Goal: Task Accomplishment & Management: Use online tool/utility

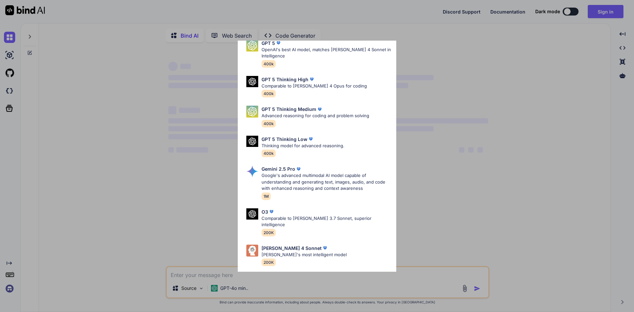
scroll to position [53, 0]
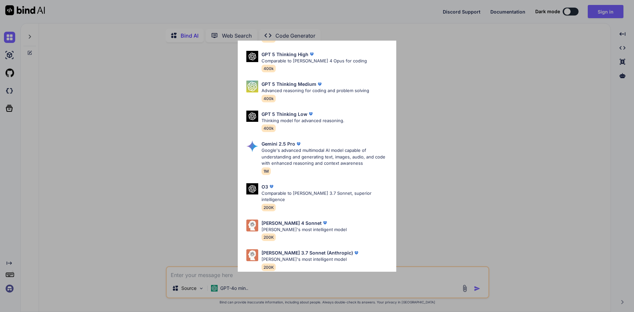
click at [548, 65] on div "Ultra Models GPT 5 OpenAI's best AI model, matches [PERSON_NAME] 4 Sonnet in In…" at bounding box center [317, 156] width 634 height 312
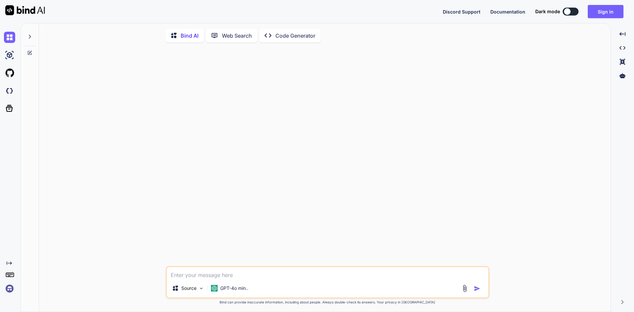
click at [173, 34] on icon at bounding box center [174, 36] width 7 height 7
click at [574, 12] on button at bounding box center [570, 12] width 16 height 8
type textarea "x"
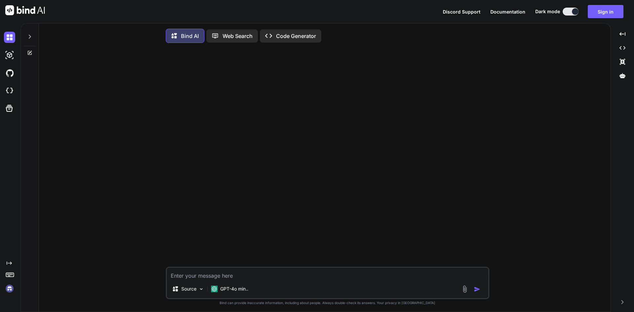
click at [198, 276] on textarea at bounding box center [327, 274] width 321 height 12
paste textarea "[URL][DOMAIN_NAME][DOMAIN_NAME] agreement_read:group agreement_write:group widg…"
type textarea "[URL][DOMAIN_NAME][DOMAIN_NAME] agreement_read:group agreement_write:group widg…"
type textarea "x"
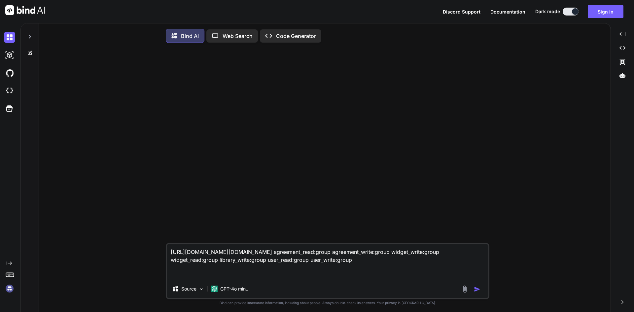
drag, startPoint x: 251, startPoint y: 260, endPoint x: 392, endPoint y: 258, distance: 140.6
click at [392, 258] on textarea "[URL][DOMAIN_NAME][DOMAIN_NAME] agreement_read:group agreement_write:group widg…" at bounding box center [327, 262] width 321 height 36
type textarea "[URL][DOMAIN_NAME][DOMAIN_NAME] agreement_read:group agreement_write:group widg…"
type textarea "x"
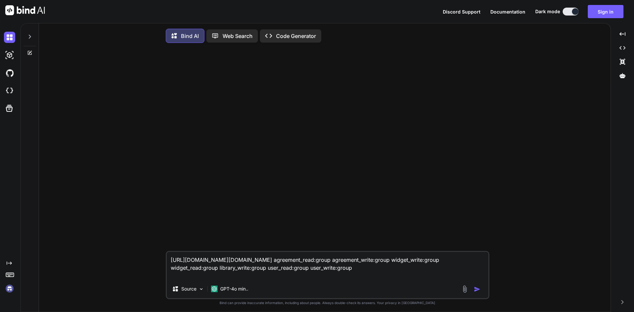
type textarea "[URL][DOMAIN_NAME][DOMAIN_NAME] agreement_read:group agreement_write:group widg…"
type textarea "x"
type textarea "[URL][DOMAIN_NAME][DOMAIN_NAME] agreement_read:group agreement_write:group widg…"
type textarea "x"
drag, startPoint x: 441, startPoint y: 261, endPoint x: 478, endPoint y: 260, distance: 37.6
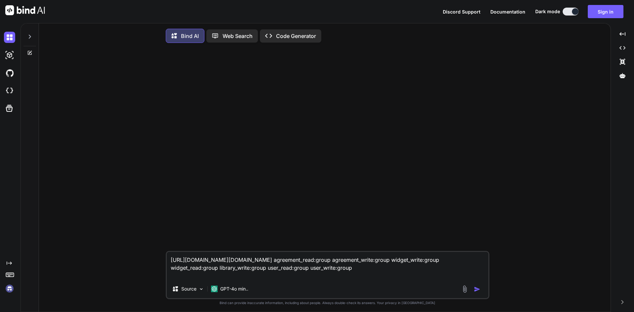
click at [478, 260] on textarea "[URL][DOMAIN_NAME][DOMAIN_NAME] agreement_read:group agreement_write:group widg…" at bounding box center [327, 266] width 321 height 28
click at [459, 261] on textarea "[URL][DOMAIN_NAME][DOMAIN_NAME] agreement_read:group agreement_write:group widg…" at bounding box center [327, 266] width 321 height 28
type textarea "[URL][DOMAIN_NAME][DOMAIN_NAME] agreement_read:group agreement_write:group widg…"
type textarea "x"
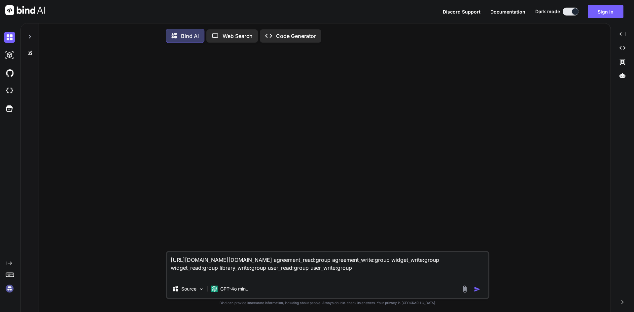
type textarea "[URL][DOMAIN_NAME][DOMAIN_NAME] agreement_read:group agreement_write:group widg…"
type textarea "x"
type textarea "[URL][DOMAIN_NAME][DOMAIN_NAME] agreement_read:group agreement_write:group widg…"
type textarea "x"
click at [202, 270] on textarea "[URL][DOMAIN_NAME][DOMAIN_NAME] agreement_read:group agreement_write:group widg…" at bounding box center [327, 266] width 321 height 28
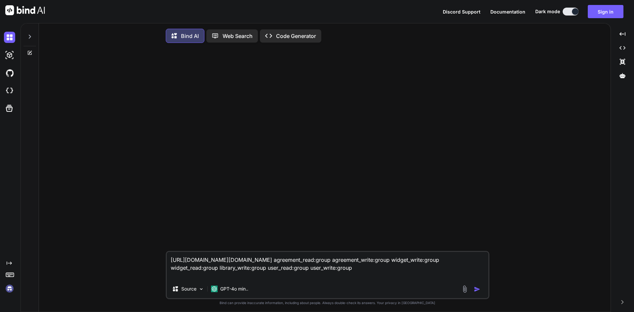
click at [202, 270] on textarea "[URL][DOMAIN_NAME][DOMAIN_NAME] agreement_read:group agreement_write:group widg…" at bounding box center [327, 266] width 321 height 28
type textarea "[URL][DOMAIN_NAME][DOMAIN_NAME] agreement_read:group agreement_write:group widg…"
type textarea "x"
type textarea "[URL][DOMAIN_NAME][DOMAIN_NAME] agreement_read:group agreement_write:group widg…"
type textarea "x"
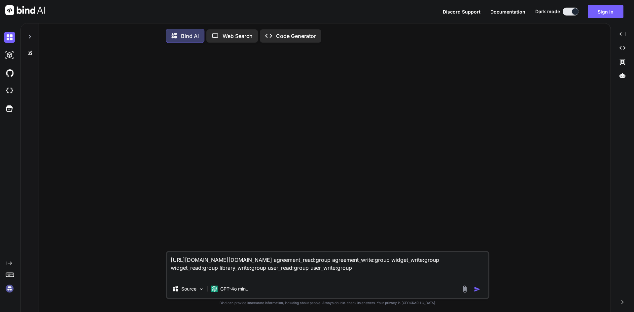
type textarea "[URL][DOMAIN_NAME][DOMAIN_NAME] agreement_read:group agreement_write:group widg…"
type textarea "x"
click at [372, 279] on textarea "[URL][DOMAIN_NAME][DOMAIN_NAME] agreement_read:group agreement_write:group widg…" at bounding box center [327, 266] width 321 height 28
click at [378, 271] on textarea "[URL][DOMAIN_NAME][DOMAIN_NAME] agreement_read:group agreement_write:group widg…" at bounding box center [327, 266] width 321 height 28
type textarea "[URL][DOMAIN_NAME][DOMAIN_NAME] agreement_read:group agreement_write:group widg…"
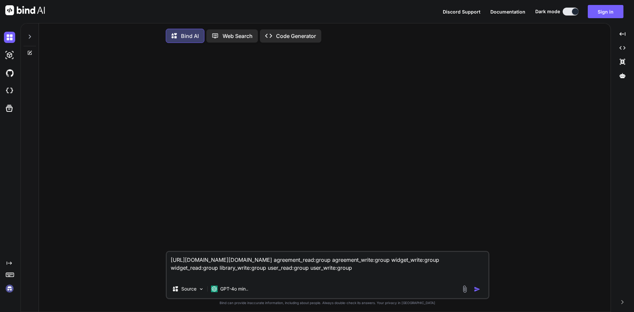
type textarea "x"
type textarea "[URL][DOMAIN_NAME][DOMAIN_NAME] agreement_read:group agreement_write:group widg…"
type textarea "x"
type textarea "[URL][DOMAIN_NAME][DOMAIN_NAME] agreement_read:group agreement_write:group widg…"
type textarea "x"
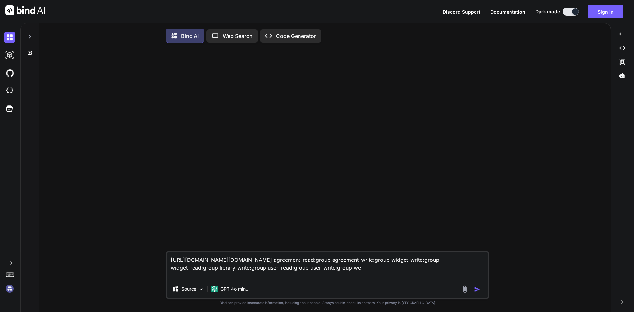
type textarea "[URL][DOMAIN_NAME][DOMAIN_NAME] agreement_read:group agreement_write:group widg…"
type textarea "x"
type textarea "[URL][DOMAIN_NAME][DOMAIN_NAME] agreement_read:group agreement_write:group widg…"
type textarea "x"
type textarea "[URL][DOMAIN_NAME][DOMAIN_NAME] agreement_read:group agreement_write:group widg…"
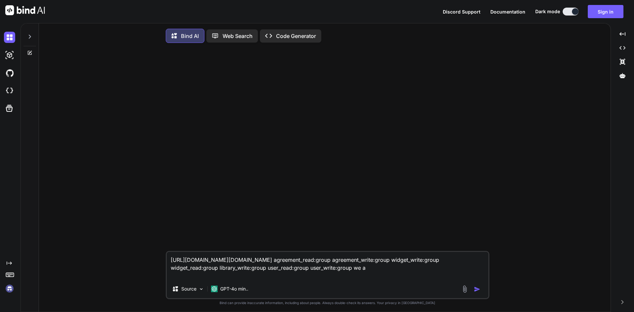
type textarea "x"
type textarea "[URL][DOMAIN_NAME][DOMAIN_NAME] agreement_read:group agreement_write:group widg…"
type textarea "x"
type textarea "[URL][DOMAIN_NAME][DOMAIN_NAME] agreement_read:group agreement_write:group widg…"
type textarea "x"
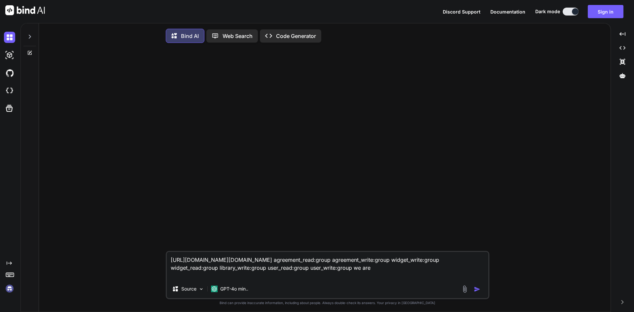
type textarea "[URL][DOMAIN_NAME][DOMAIN_NAME] agreement_read:group agreement_write:group widg…"
type textarea "x"
type textarea "[URL][DOMAIN_NAME][DOMAIN_NAME] agreement_read:group agreement_write:group widg…"
type textarea "x"
type textarea "[URL][DOMAIN_NAME][DOMAIN_NAME] agreement_read:group agreement_write:group widg…"
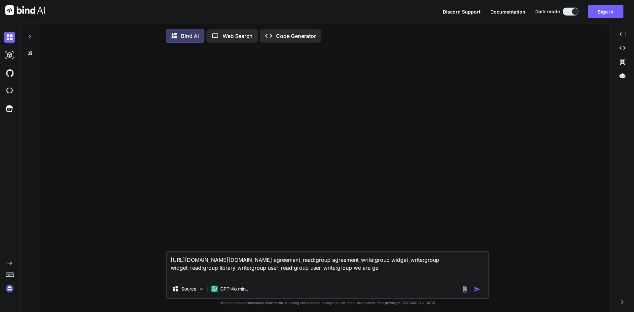
type textarea "x"
type textarea "[URL][DOMAIN_NAME][DOMAIN_NAME] agreement_read:group agreement_write:group widg…"
type textarea "x"
type textarea "[URL][DOMAIN_NAME][DOMAIN_NAME] agreement_read:group agreement_write:group widg…"
type textarea "x"
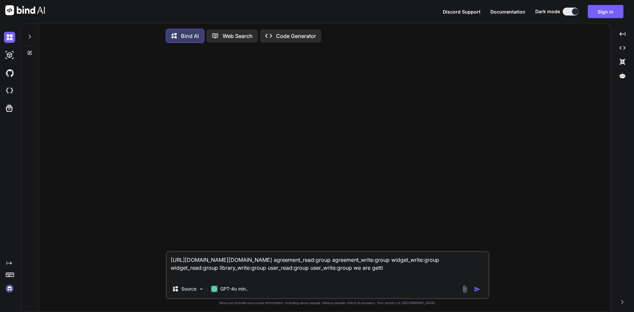
type textarea "[URL][DOMAIN_NAME][DOMAIN_NAME] agreement_read:group agreement_write:group widg…"
type textarea "x"
type textarea "[URL][DOMAIN_NAME][DOMAIN_NAME] agreement_read:group agreement_write:group widg…"
type textarea "x"
type textarea "[URL][DOMAIN_NAME][DOMAIN_NAME] agreement_read:group agreement_write:group widg…"
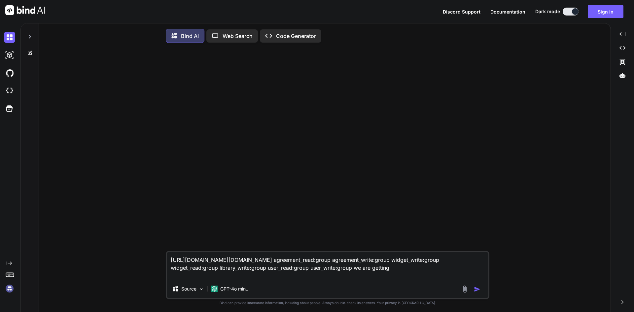
type textarea "x"
type textarea "[URL][DOMAIN_NAME][DOMAIN_NAME] agreement_read:group agreement_write:group widg…"
type textarea "x"
type textarea "[URL][DOMAIN_NAME][DOMAIN_NAME] agreement_read:group agreement_write:group widg…"
type textarea "x"
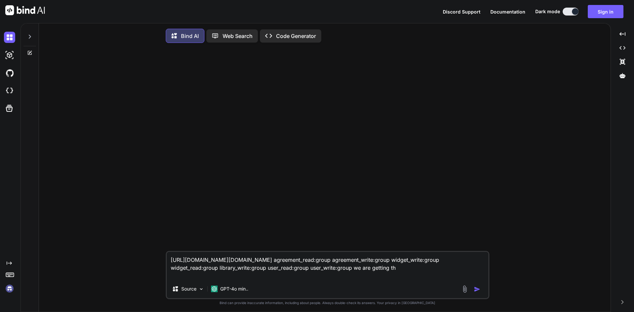
type textarea "[URL][DOMAIN_NAME][DOMAIN_NAME] agreement_read:group agreement_write:group widg…"
type textarea "x"
type textarea "[URL][DOMAIN_NAME][DOMAIN_NAME] agreement_read:group agreement_write:group widg…"
type textarea "x"
type textarea "[URL][DOMAIN_NAME][DOMAIN_NAME] agreement_read:group agreement_write:group widg…"
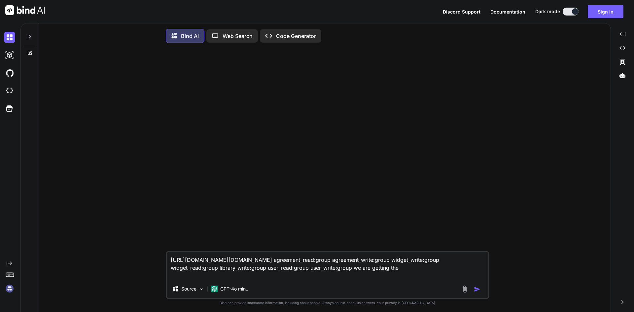
type textarea "x"
type textarea "[URL][DOMAIN_NAME][DOMAIN_NAME] agreement_read:group agreement_write:group widg…"
type textarea "x"
type textarea "[URL][DOMAIN_NAME][DOMAIN_NAME] agreement_read:group agreement_write:group widg…"
type textarea "x"
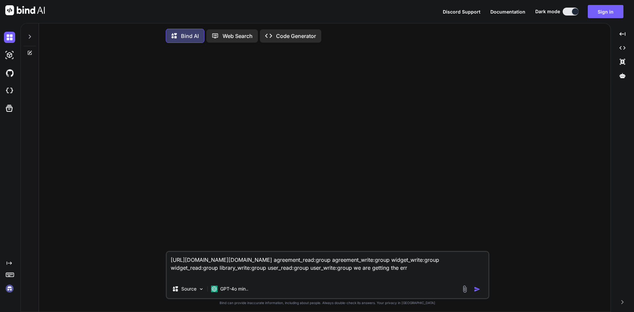
type textarea "[URL][DOMAIN_NAME][DOMAIN_NAME] agreement_read:group agreement_write:group widg…"
type textarea "x"
type textarea "[URL][DOMAIN_NAME][DOMAIN_NAME] agreement_read:group agreement_write:group widg…"
type textarea "x"
type textarea "[URL][DOMAIN_NAME][DOMAIN_NAME] agreement_read:group agreement_write:group widg…"
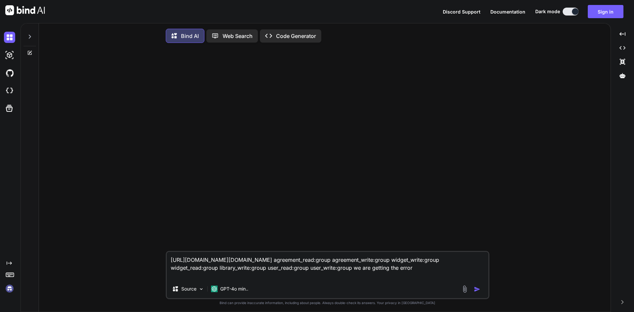
type textarea "x"
type textarea "[URL][DOMAIN_NAME][DOMAIN_NAME] agreement_read:group agreement_write:group widg…"
type textarea "x"
type textarea "[URL][DOMAIN_NAME][DOMAIN_NAME] agreement_read:group agreement_write:group widg…"
type textarea "x"
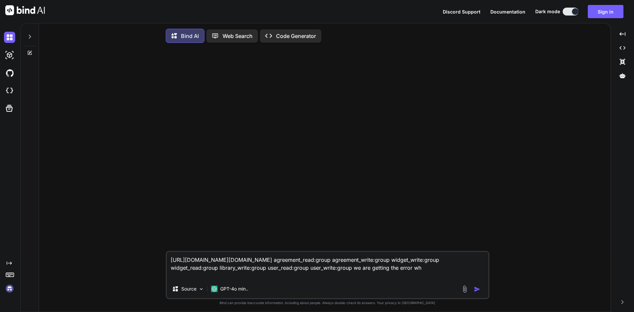
type textarea "[URL][DOMAIN_NAME][DOMAIN_NAME] agreement_read:group agreement_write:group widg…"
type textarea "x"
type textarea "[URL][DOMAIN_NAME][DOMAIN_NAME] agreement_read:group agreement_write:group widg…"
type textarea "x"
type textarea "[URL][DOMAIN_NAME][DOMAIN_NAME] agreement_read:group agreement_write:group widg…"
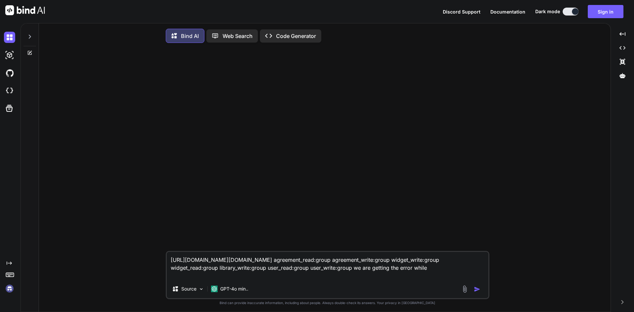
type textarea "x"
type textarea "[URL][DOMAIN_NAME][DOMAIN_NAME] agreement_read:group agreement_write:group widg…"
type textarea "x"
type textarea "[URL][DOMAIN_NAME][DOMAIN_NAME] agreement_read:group agreement_write:group widg…"
type textarea "x"
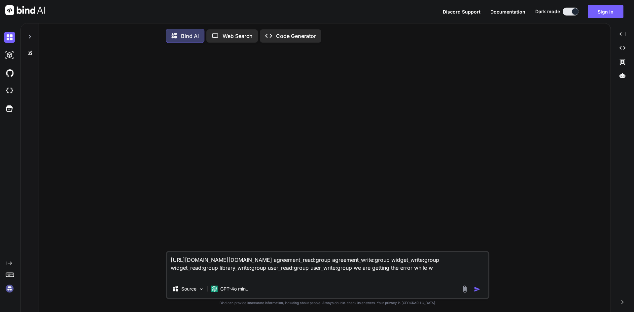
type textarea "[URL][DOMAIN_NAME][DOMAIN_NAME] agreement_read:group agreement_write:group widg…"
type textarea "x"
type textarea "[URL][DOMAIN_NAME][DOMAIN_NAME] agreement_read:group agreement_write:group widg…"
type textarea "x"
type textarea "[URL][DOMAIN_NAME][DOMAIN_NAME] agreement_read:group agreement_write:group widg…"
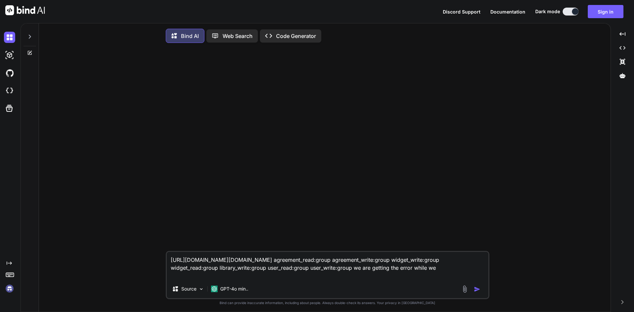
type textarea "x"
type textarea "[URL][DOMAIN_NAME][DOMAIN_NAME] agreement_read:group agreement_write:group widg…"
type textarea "x"
type textarea "[URL][DOMAIN_NAME][DOMAIN_NAME] agreement_read:group agreement_write:group widg…"
type textarea "x"
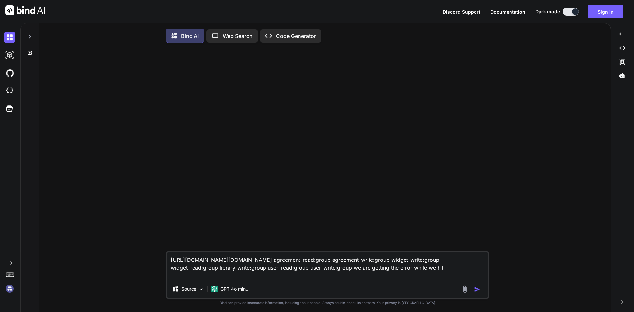
type textarea "[URL][DOMAIN_NAME][DOMAIN_NAME] agreement_read:group agreement_write:group widg…"
type textarea "x"
type textarea "[URL][DOMAIN_NAME][DOMAIN_NAME] agreement_read:group agreement_write:group widg…"
type textarea "x"
type textarea "[URL][DOMAIN_NAME][DOMAIN_NAME] agreement_read:group agreement_write:group widg…"
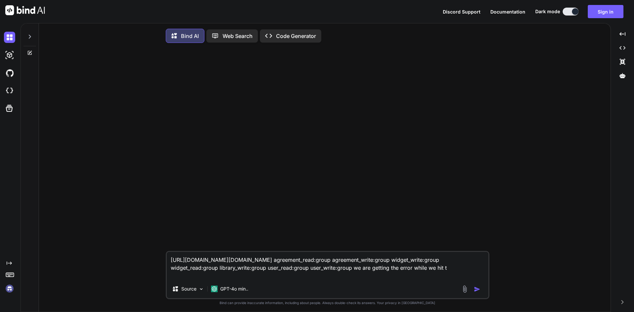
type textarea "x"
type textarea "[URL][DOMAIN_NAME][DOMAIN_NAME] agreement_read:group agreement_write:group widg…"
type textarea "x"
type textarea "[URL][DOMAIN_NAME][DOMAIN_NAME] agreement_read:group agreement_write:group widg…"
type textarea "x"
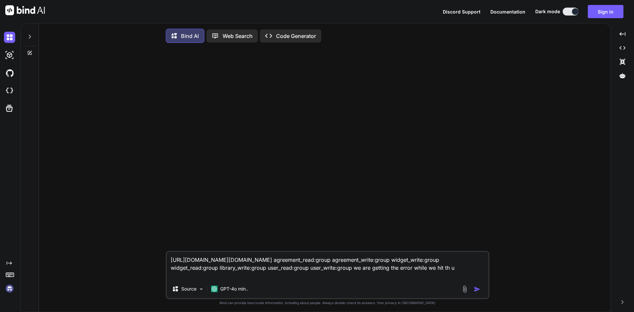
type textarea "[URL][DOMAIN_NAME][DOMAIN_NAME] agreement_read:group agreement_write:group widg…"
type textarea "x"
type textarea "[URL][DOMAIN_NAME][DOMAIN_NAME] agreement_read:group agreement_write:group widg…"
type textarea "x"
type textarea "[URL][DOMAIN_NAME][DOMAIN_NAME] agreement_read:group agreement_write:group widg…"
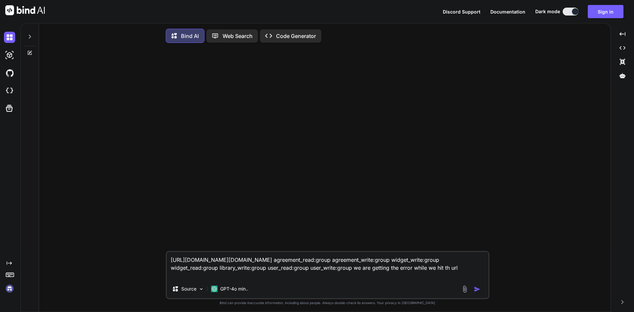
type textarea "x"
type textarea "[URL][DOMAIN_NAME][DOMAIN_NAME] agreement_read:group agreement_write:group widg…"
type textarea "x"
type textarea "[URL][DOMAIN_NAME][DOMAIN_NAME] agreement_read:group agreement_write:group widg…"
type textarea "x"
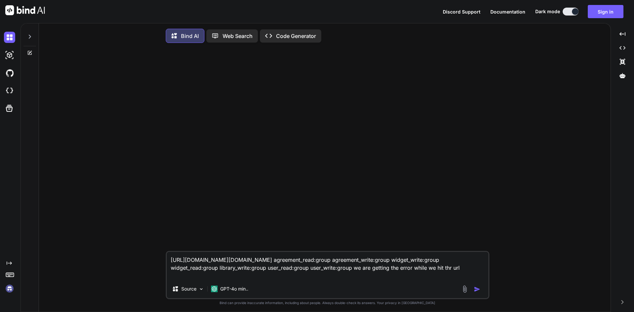
type textarea "[URL][DOMAIN_NAME][DOMAIN_NAME] agreement_read:group agreement_write:group widg…"
type textarea "x"
type textarea "[URL][DOMAIN_NAME][DOMAIN_NAME] agreement_read:group agreement_write:group widg…"
type textarea "x"
type textarea "[URL][DOMAIN_NAME][DOMAIN_NAME] agreement_read:group agreement_write:group widg…"
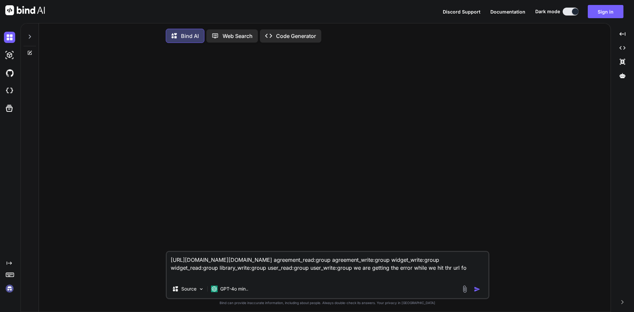
type textarea "x"
type textarea "[URL][DOMAIN_NAME][DOMAIN_NAME] agreement_read:group agreement_write:group widg…"
type textarea "x"
type textarea "[URL][DOMAIN_NAME][DOMAIN_NAME] agreement_read:group agreement_write:group widg…"
type textarea "x"
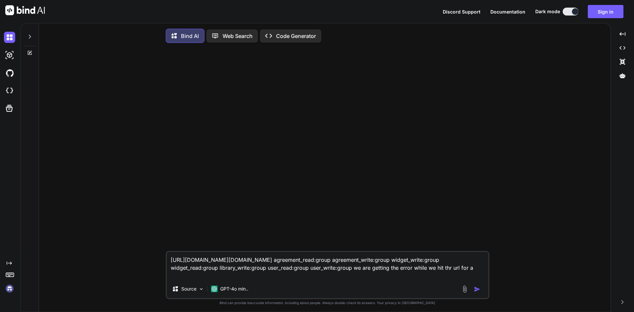
type textarea "[URL][DOMAIN_NAME][DOMAIN_NAME] agreement_read:group agreement_write:group widg…"
type textarea "x"
type textarea "[URL][DOMAIN_NAME][DOMAIN_NAME] agreement_read:group agreement_write:group widg…"
type textarea "x"
type textarea "[URL][DOMAIN_NAME][DOMAIN_NAME] agreement_read:group agreement_write:group widg…"
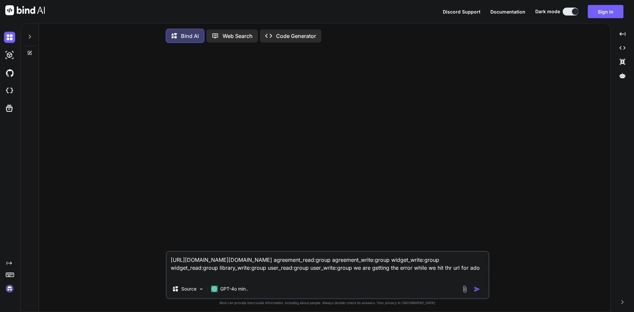
type textarea "x"
type textarea "[URL][DOMAIN_NAME][DOMAIN_NAME] agreement_read:group agreement_write:group widg…"
type textarea "x"
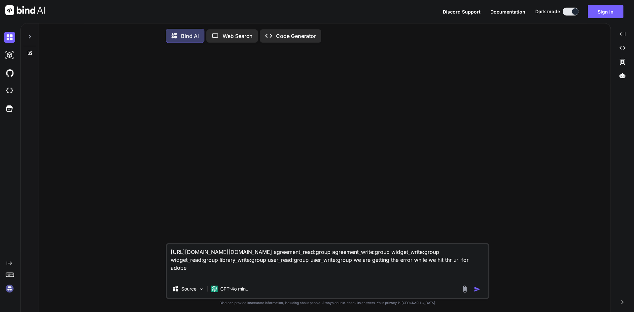
type textarea "[URL][DOMAIN_NAME][DOMAIN_NAME] agreement_read:group agreement_write:group widg…"
type textarea "x"
type textarea "[URL][DOMAIN_NAME][DOMAIN_NAME] agreement_read:group agreement_write:group widg…"
type textarea "x"
type textarea "[URL][DOMAIN_NAME][DOMAIN_NAME] agreement_read:group agreement_write:group widg…"
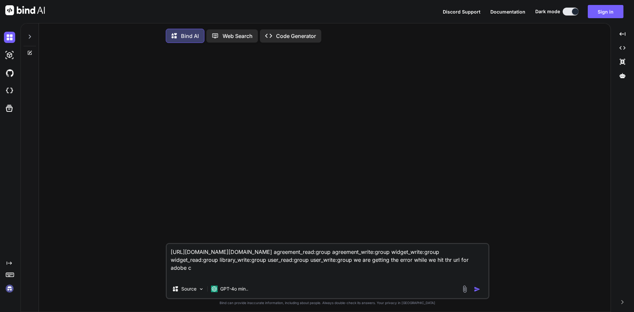
type textarea "x"
type textarea "[URL][DOMAIN_NAME][DOMAIN_NAME] agreement_read:group agreement_write:group widg…"
type textarea "x"
type textarea "[URL][DOMAIN_NAME][DOMAIN_NAME] agreement_read:group agreement_write:group widg…"
type textarea "x"
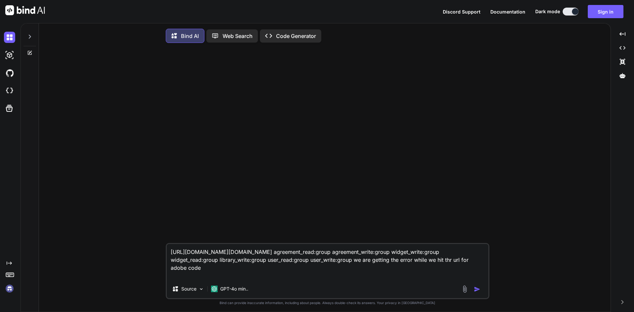
type textarea "[URL][DOMAIN_NAME][DOMAIN_NAME] agreement_read:group agreement_write:group widg…"
type textarea "x"
type textarea "[URL][DOMAIN_NAME][DOMAIN_NAME] agreement_read:group agreement_write:group widg…"
type textarea "x"
type textarea "[URL][DOMAIN_NAME][DOMAIN_NAME] agreement_read:group agreement_write:group widg…"
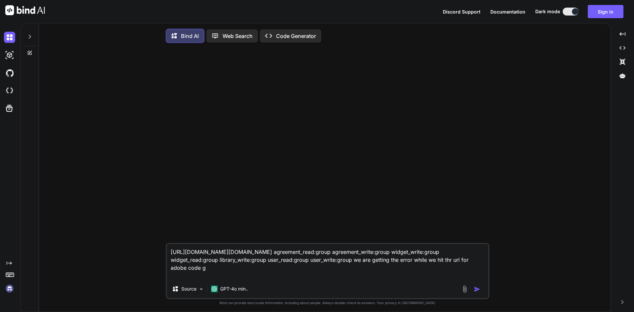
type textarea "x"
type textarea "[URL][DOMAIN_NAME][DOMAIN_NAME] agreement_read:group agreement_write:group widg…"
type textarea "x"
type textarea "[URL][DOMAIN_NAME][DOMAIN_NAME] agreement_read:group agreement_write:group widg…"
type textarea "x"
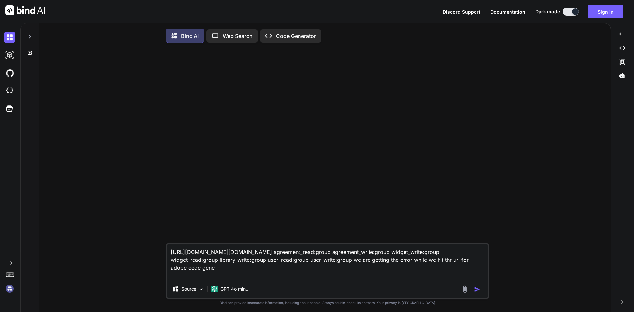
type textarea "[URL][DOMAIN_NAME][DOMAIN_NAME] agreement_read:group agreement_write:group widg…"
type textarea "x"
type textarea "[URL][DOMAIN_NAME][DOMAIN_NAME] agreement_read:group agreement_write:group widg…"
type textarea "x"
type textarea "[URL][DOMAIN_NAME][DOMAIN_NAME] agreement_read:group agreement_write:group widg…"
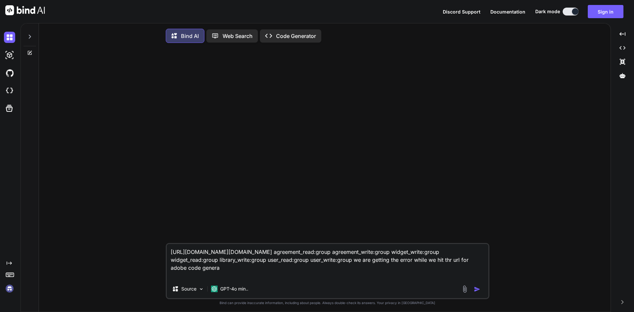
type textarea "x"
type textarea "[URL][DOMAIN_NAME][DOMAIN_NAME] agreement_read:group agreement_write:group widg…"
type textarea "x"
type textarea "[URL][DOMAIN_NAME][DOMAIN_NAME] agreement_read:group agreement_write:group widg…"
type textarea "x"
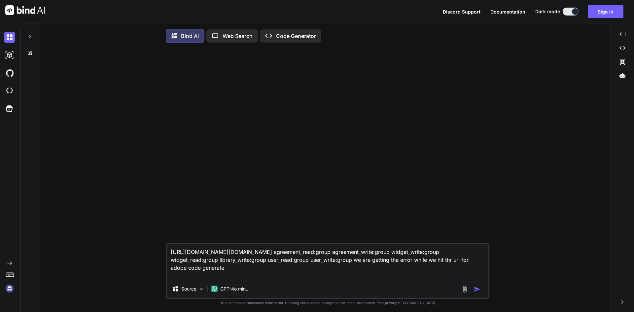
type textarea "[URL][DOMAIN_NAME][DOMAIN_NAME] agreement_read:group agreement_write:group widg…"
type textarea "x"
type textarea "[URL][DOMAIN_NAME][DOMAIN_NAME] agreement_read:group agreement_write:group widg…"
type textarea "x"
type textarea "[URL][DOMAIN_NAME][DOMAIN_NAME] agreement_read:group agreement_write:group widg…"
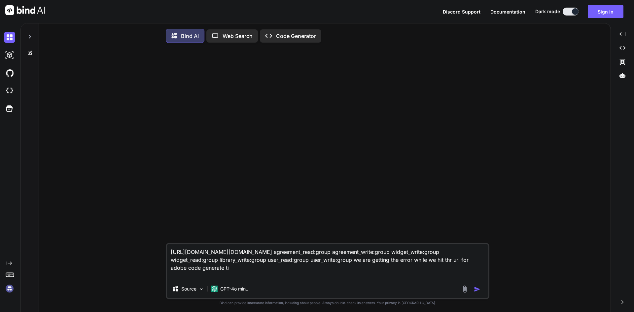
type textarea "x"
type textarea "[URL][DOMAIN_NAME][DOMAIN_NAME] agreement_read:group agreement_write:group widg…"
type textarea "x"
type textarea "[URL][DOMAIN_NAME][DOMAIN_NAME] agreement_read:group agreement_write:group widg…"
click at [479, 290] on img "button" at bounding box center [477, 289] width 7 height 7
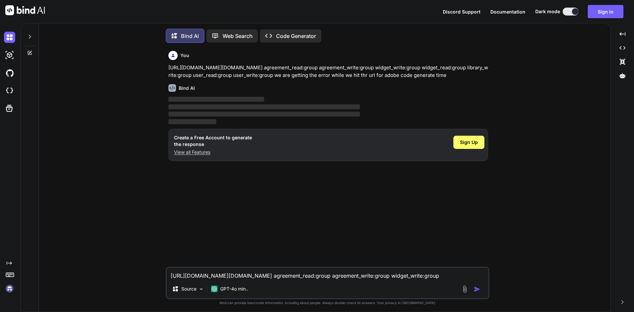
scroll to position [3, 0]
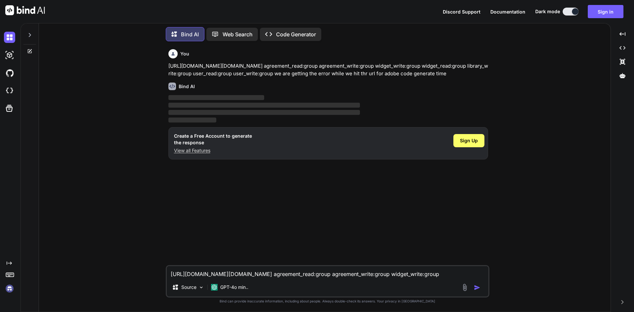
click at [279, 31] on p "Code Generator" at bounding box center [296, 34] width 40 height 8
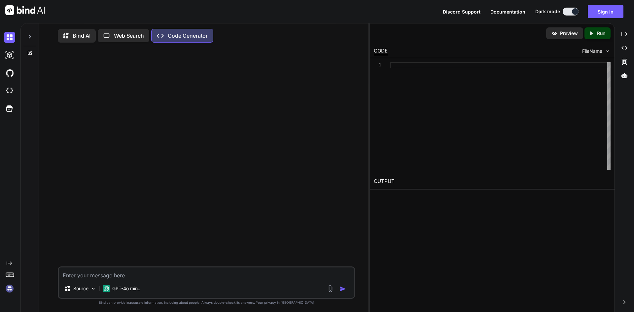
click at [80, 37] on p "Bind AI" at bounding box center [82, 36] width 18 height 8
click at [121, 280] on textarea at bounding box center [206, 274] width 295 height 12
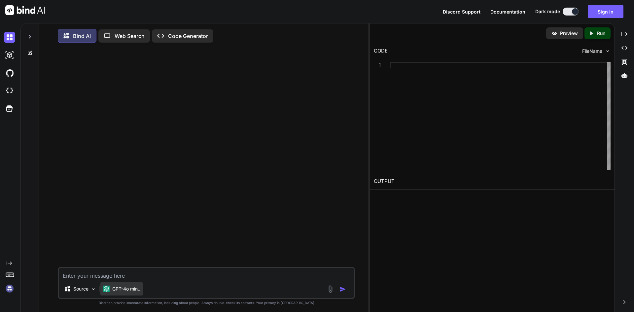
type textarea "x"
type textarea "p"
type textarea "x"
type textarea "ph"
type textarea "x"
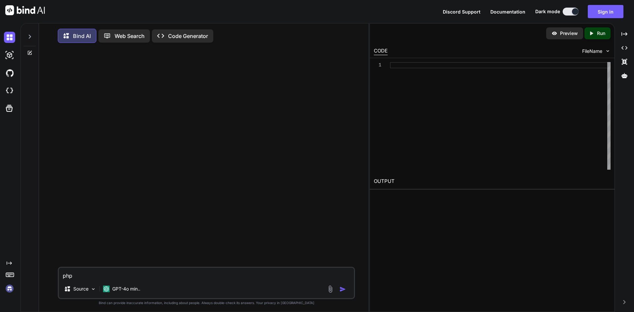
type textarea "php"
click at [344, 289] on img "button" at bounding box center [342, 289] width 7 height 7
type textarea "x"
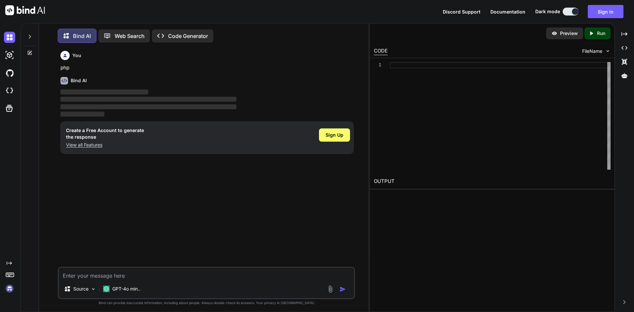
scroll to position [3, 0]
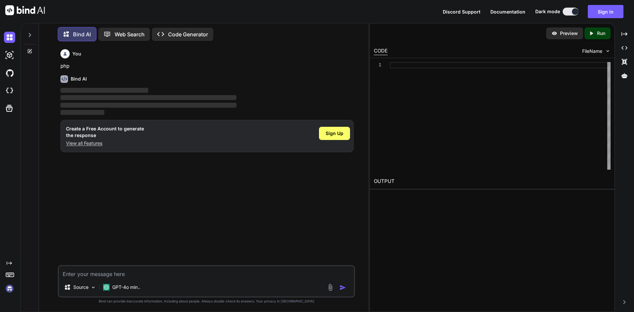
click at [192, 34] on p "Code Generator" at bounding box center [188, 34] width 40 height 8
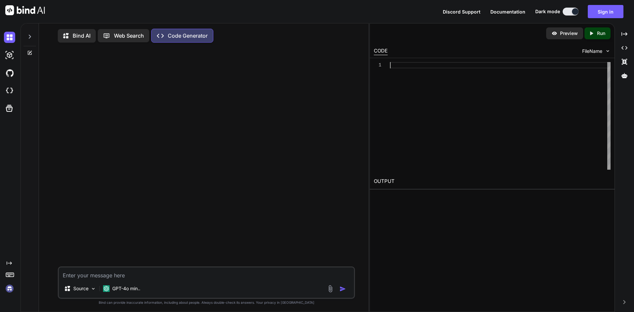
click at [414, 69] on div at bounding box center [500, 116] width 220 height 108
click at [142, 277] on textarea at bounding box center [206, 273] width 295 height 12
click at [93, 291] on img at bounding box center [93, 289] width 6 height 6
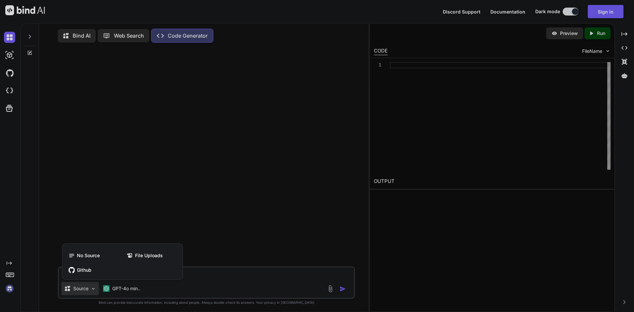
click at [93, 291] on div at bounding box center [317, 156] width 634 height 312
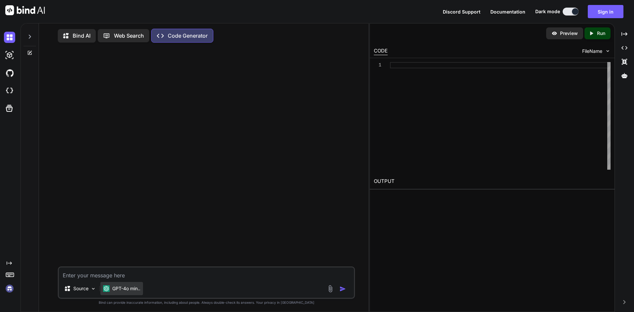
click at [117, 287] on p "GPT-4o min.." at bounding box center [126, 288] width 28 height 7
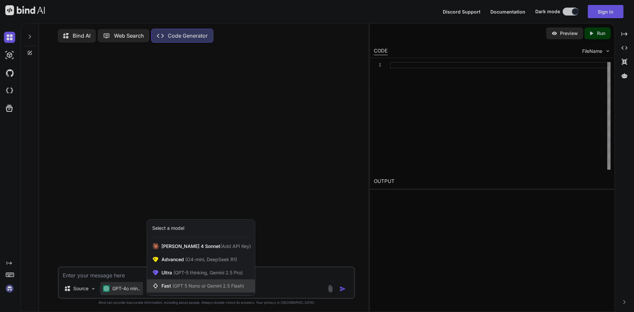
click at [192, 286] on span "(GPT 5 Nano or Gemini 2.5 Flash)" at bounding box center [208, 286] width 72 height 6
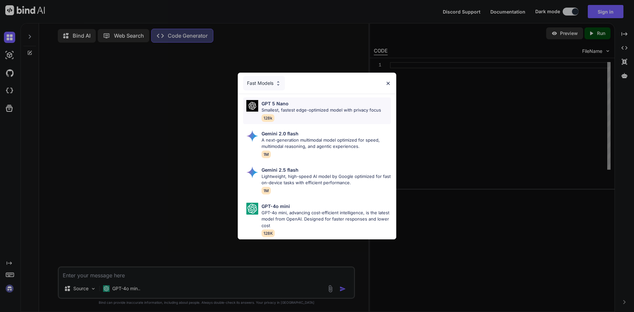
click at [293, 103] on div "GPT 5 Nano" at bounding box center [320, 103] width 119 height 7
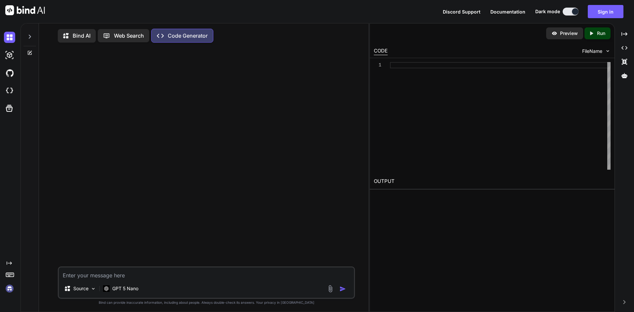
click at [137, 277] on textarea at bounding box center [206, 273] width 295 height 12
type textarea "x"
type textarea "p"
type textarea "x"
type textarea "ph"
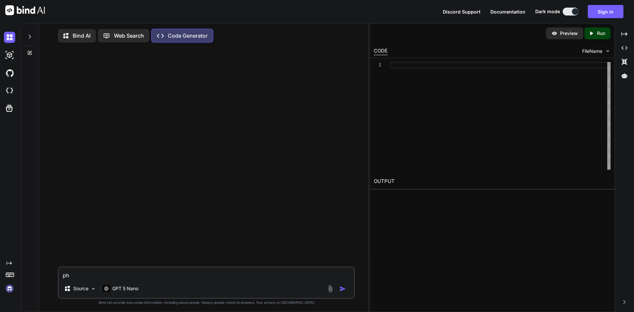
type textarea "x"
type textarea "php"
type textarea "x"
type textarea "php"
type textarea "x"
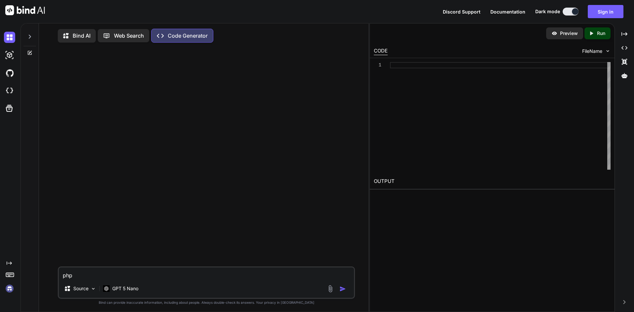
type textarea "php c"
type textarea "x"
type textarea "php co"
type textarea "x"
type textarea "php cod"
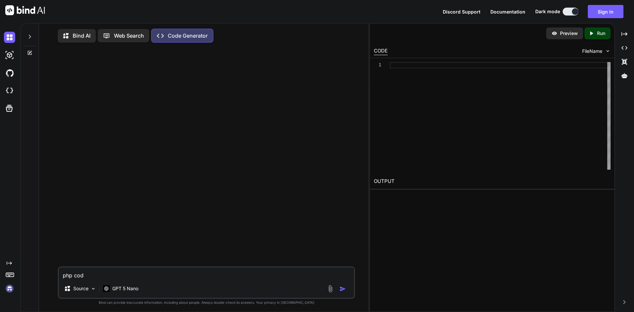
type textarea "x"
type textarea "php code"
click at [341, 288] on img "button" at bounding box center [342, 288] width 7 height 7
type textarea "x"
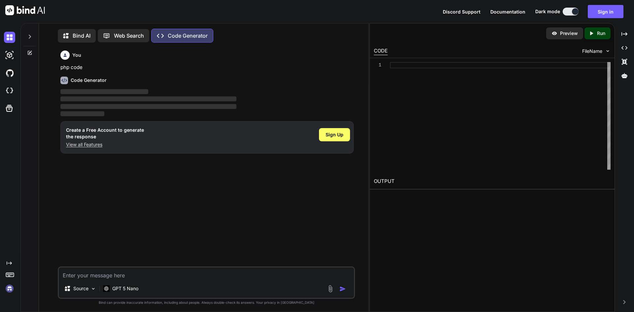
scroll to position [3, 0]
click at [339, 133] on span "Sign Up" at bounding box center [334, 133] width 18 height 7
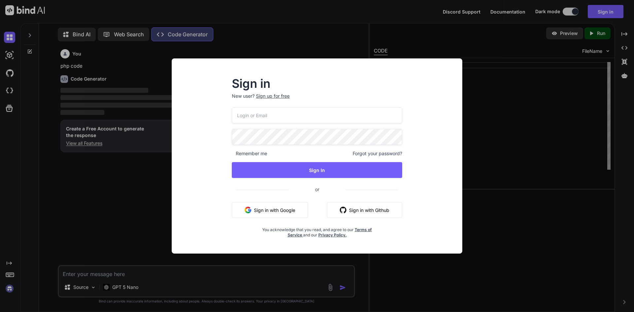
click at [259, 117] on input "email" at bounding box center [317, 115] width 170 height 16
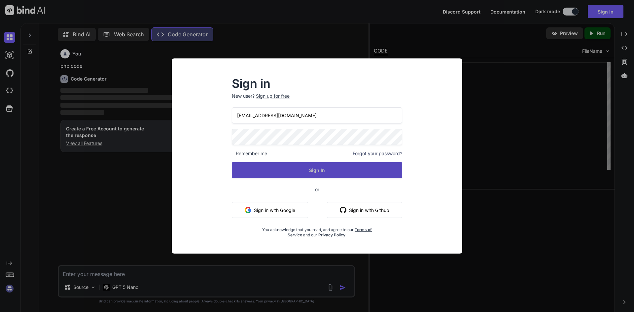
click at [281, 165] on button "Sign In" at bounding box center [317, 170] width 170 height 16
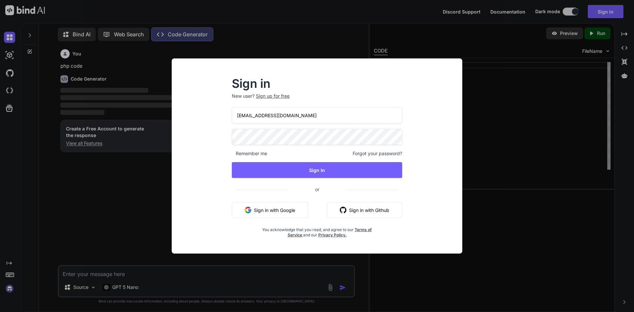
click at [373, 152] on span "Forgot your password?" at bounding box center [377, 153] width 50 height 7
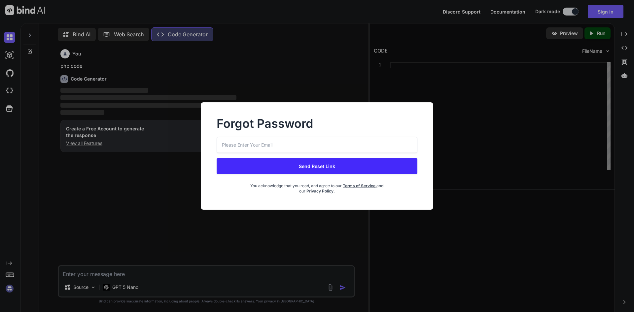
click at [273, 145] on input "email" at bounding box center [317, 145] width 201 height 16
click at [287, 167] on button "Send Reset Link" at bounding box center [317, 166] width 201 height 16
click at [310, 166] on button "Send Reset Link" at bounding box center [317, 166] width 201 height 16
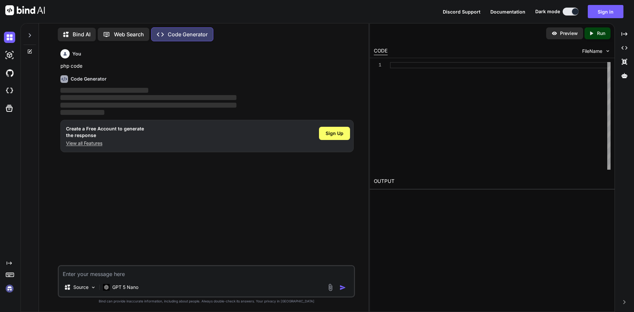
click at [618, 4] on div "Discord Support Documentation Dark mode Sign in Created with Pixso." at bounding box center [317, 11] width 634 height 23
click at [615, 12] on button "Sign in" at bounding box center [605, 11] width 36 height 13
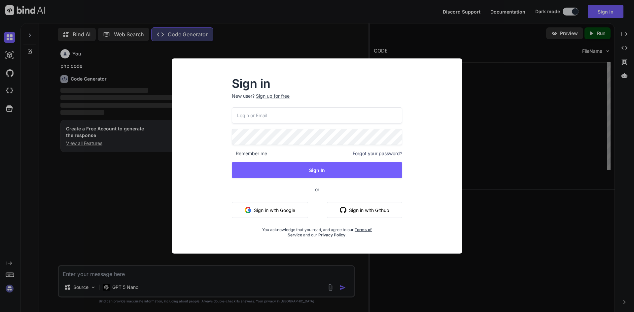
click at [383, 153] on span "Forgot your password?" at bounding box center [377, 153] width 50 height 7
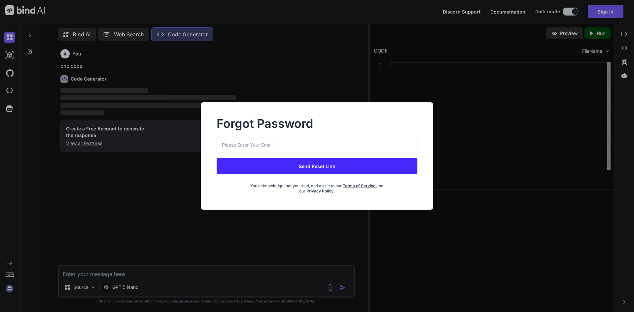
click at [295, 151] on input "email" at bounding box center [317, 145] width 201 height 16
click at [332, 163] on button "Send Reset Link" at bounding box center [317, 166] width 201 height 16
click at [332, 164] on button "Send Reset Link" at bounding box center [317, 166] width 201 height 16
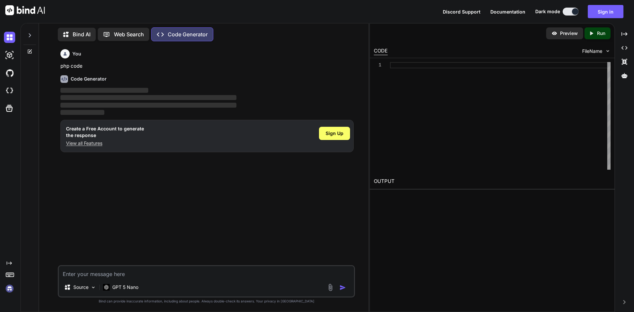
click at [88, 143] on p "View all Features" at bounding box center [105, 143] width 78 height 7
click at [114, 291] on div "GPT 5 Nano" at bounding box center [120, 287] width 41 height 13
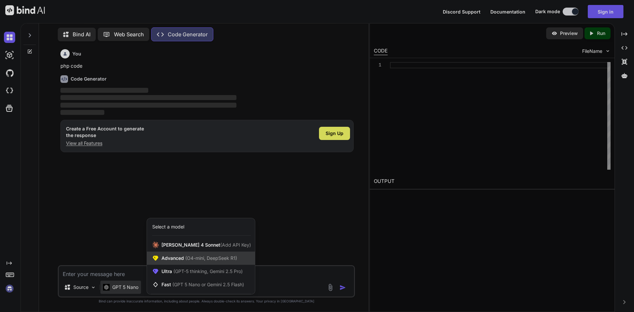
click at [190, 260] on span "(O4-mini, DeepSeek R1)" at bounding box center [210, 258] width 53 height 6
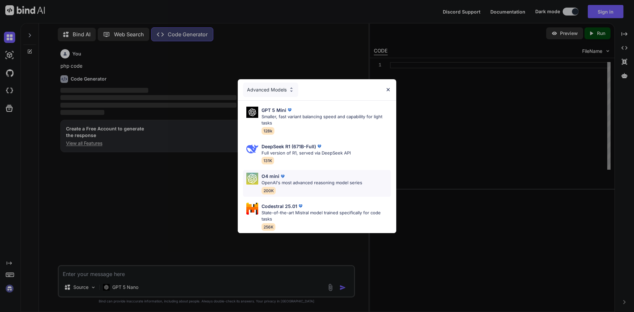
click at [291, 180] on p "OpenAI's most advanced reasoning model series" at bounding box center [311, 183] width 101 height 7
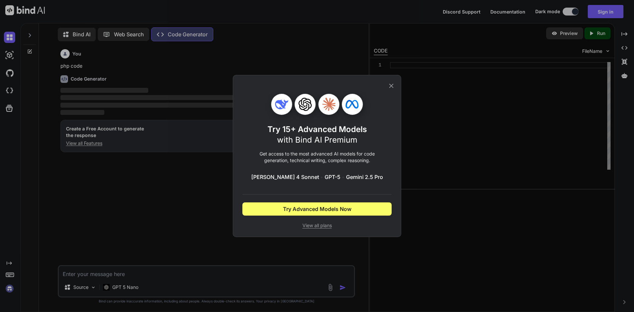
click at [392, 86] on icon at bounding box center [390, 85] width 7 height 7
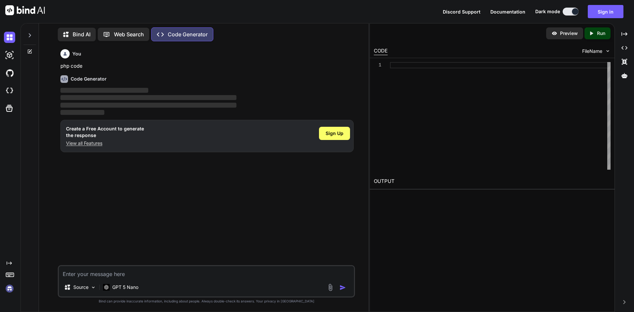
click at [79, 33] on p "Bind AI" at bounding box center [82, 34] width 18 height 8
